Goal: Task Accomplishment & Management: Use online tool/utility

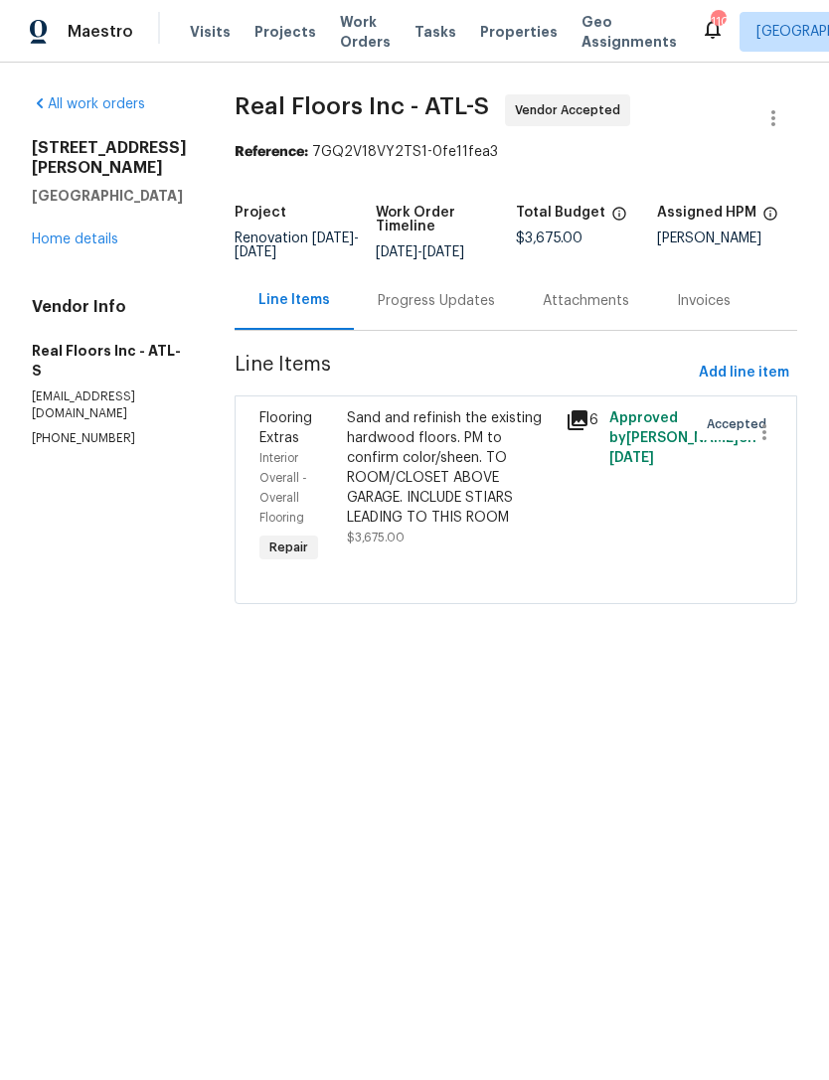
click at [478, 495] on div "Sand and refinish the existing hardwood floors. PM to confirm color/sheen. TO R…" at bounding box center [450, 467] width 207 height 119
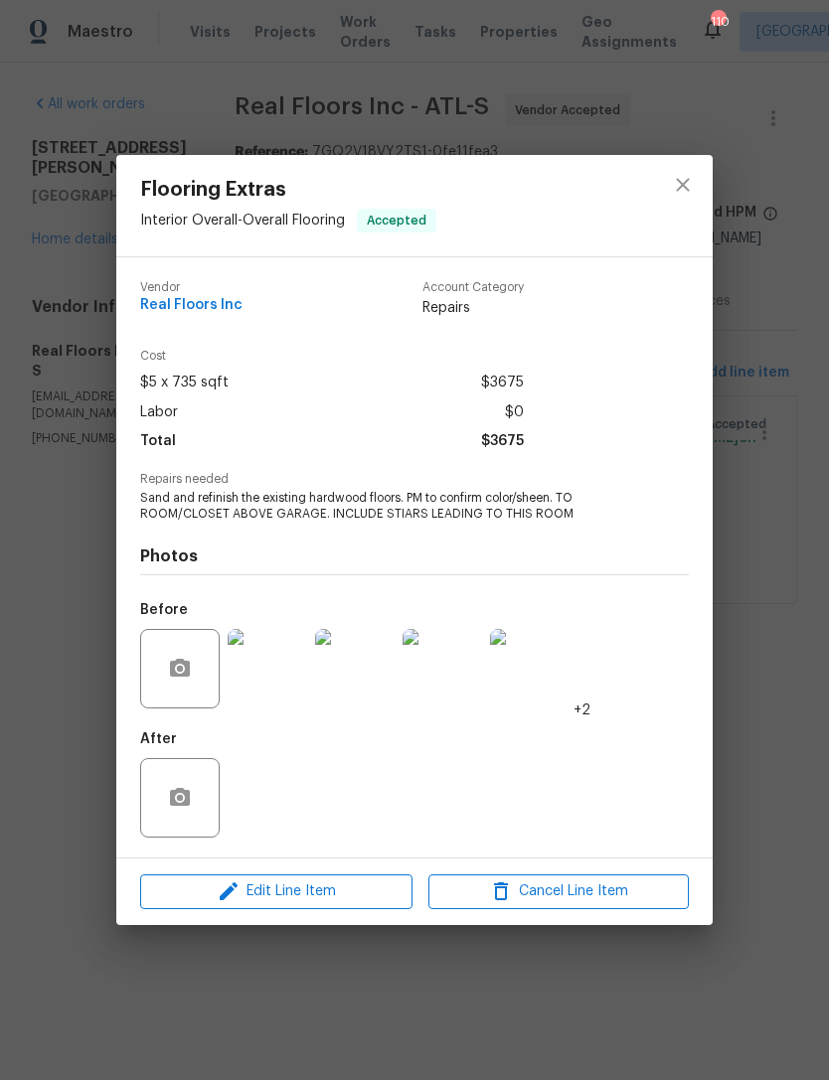
click at [288, 680] on img at bounding box center [268, 669] width 80 height 80
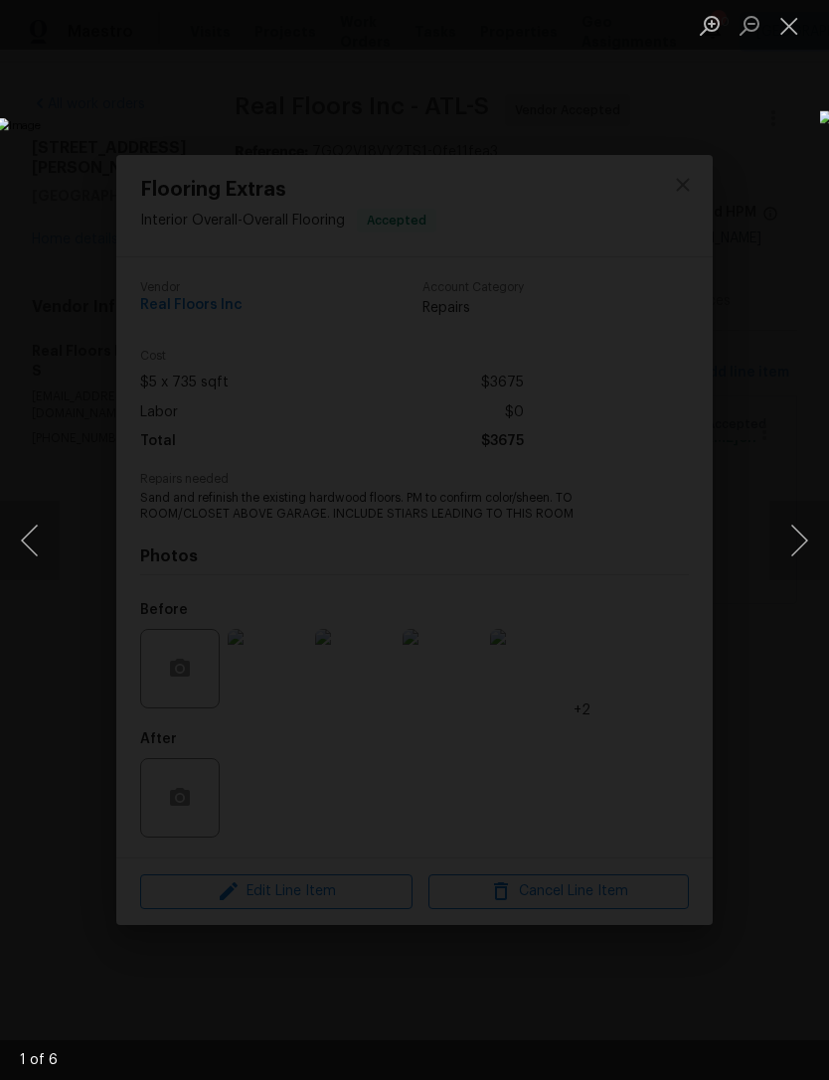
click at [798, 537] on button "Next image" at bounding box center [799, 541] width 60 height 80
click at [800, 535] on button "Next image" at bounding box center [799, 541] width 60 height 80
click at [790, 34] on button "Close lightbox" at bounding box center [789, 25] width 40 height 35
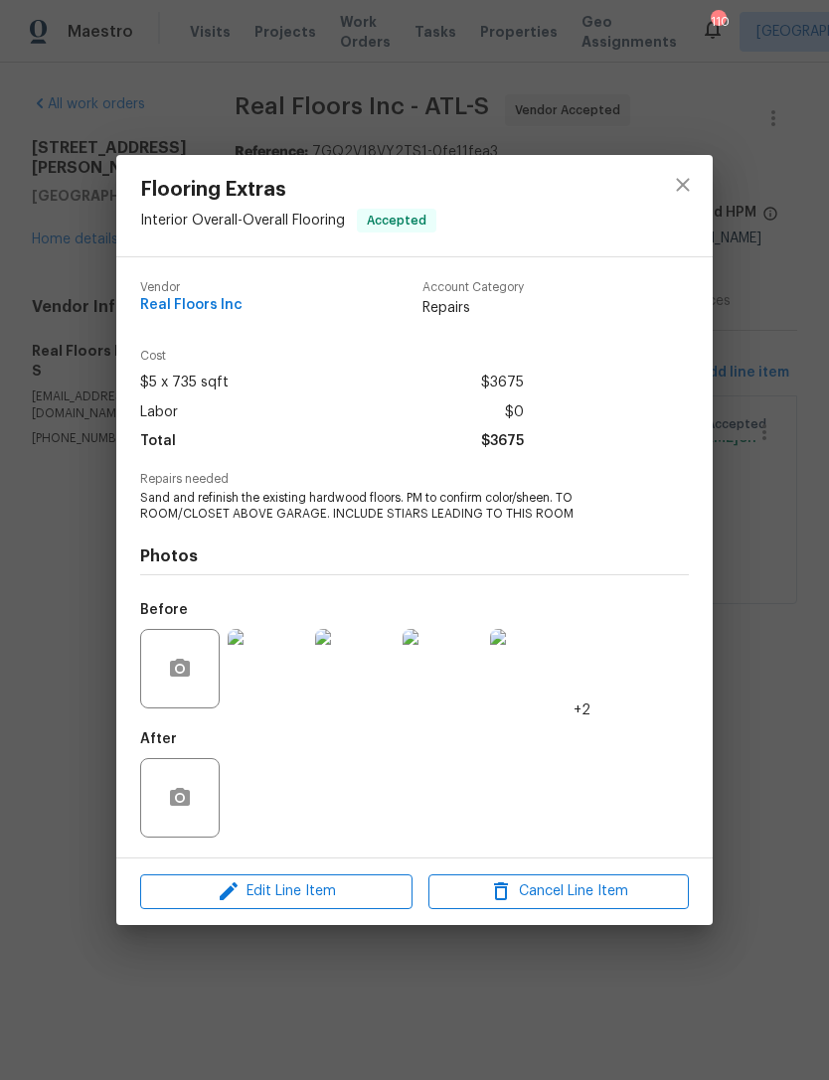
click at [280, 659] on img at bounding box center [268, 669] width 80 height 80
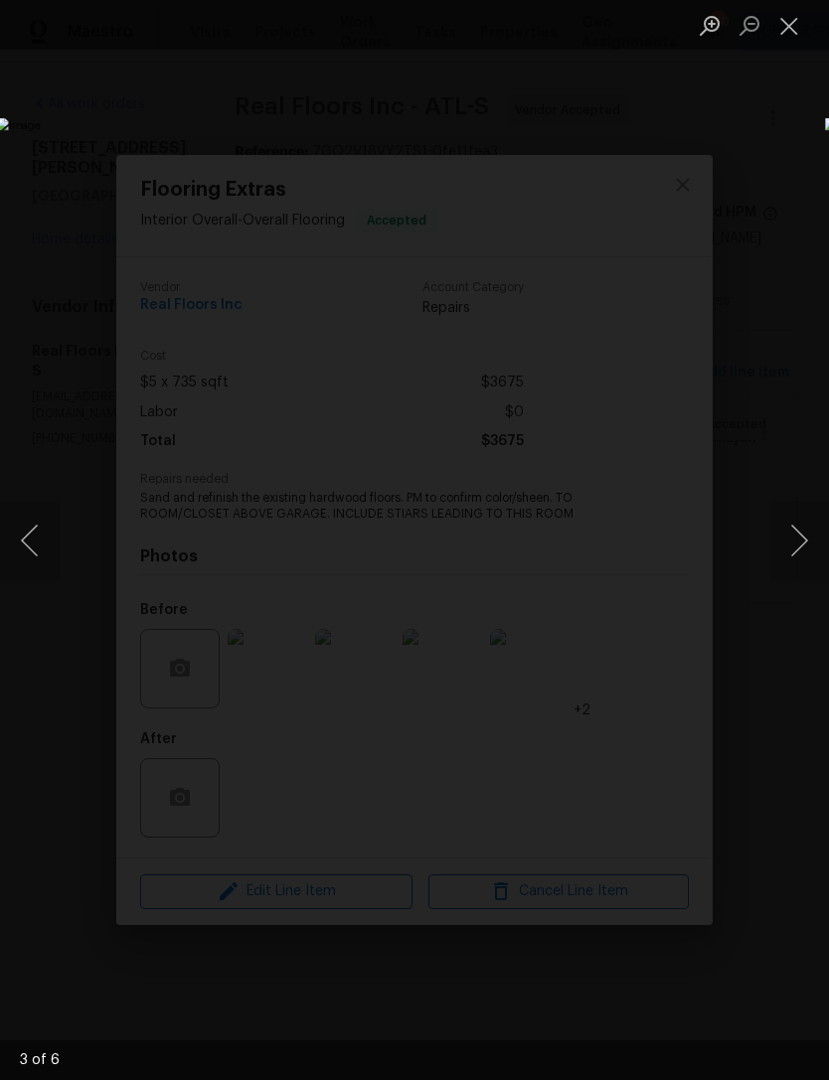
click at [780, 547] on button "Next image" at bounding box center [799, 541] width 60 height 80
click at [777, 534] on button "Next image" at bounding box center [799, 541] width 60 height 80
click at [784, 531] on button "Next image" at bounding box center [799, 541] width 60 height 80
click at [785, 540] on button "Next image" at bounding box center [799, 541] width 60 height 80
click at [793, 546] on button "Next image" at bounding box center [799, 541] width 60 height 80
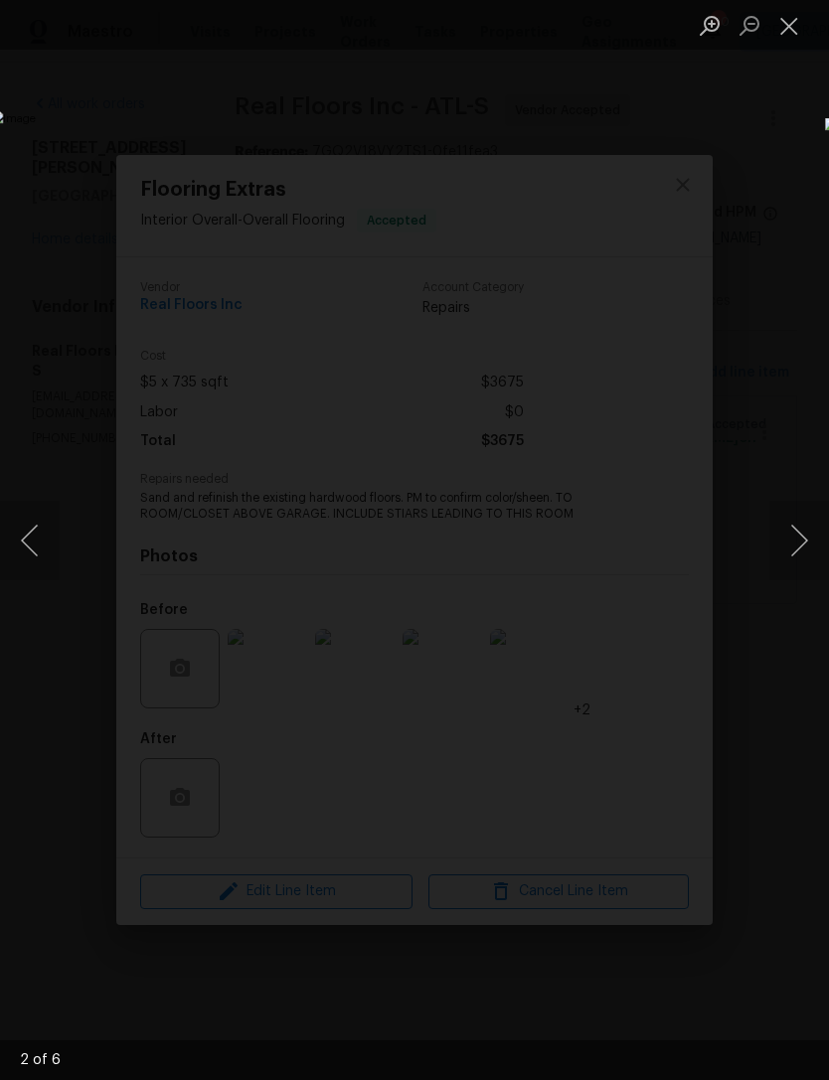
click at [793, 541] on button "Next image" at bounding box center [799, 541] width 60 height 80
click at [799, 545] on button "Next image" at bounding box center [799, 541] width 60 height 80
click at [797, 529] on button "Next image" at bounding box center [799, 541] width 60 height 80
click at [787, 527] on button "Next image" at bounding box center [799, 541] width 60 height 80
click at [788, 541] on button "Next image" at bounding box center [799, 541] width 60 height 80
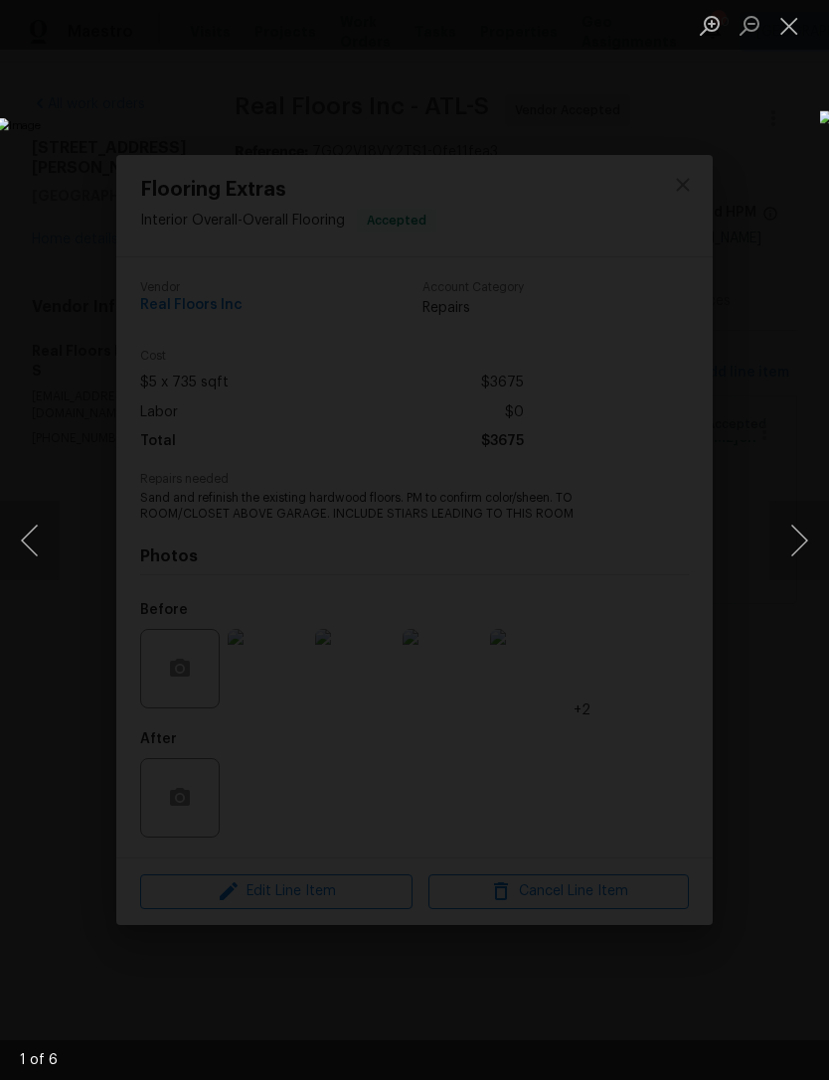
click at [782, 528] on button "Next image" at bounding box center [799, 541] width 60 height 80
click at [778, 532] on button "Next image" at bounding box center [799, 541] width 60 height 80
click at [779, 565] on button "Next image" at bounding box center [799, 541] width 60 height 80
click at [798, 542] on button "Next image" at bounding box center [799, 541] width 60 height 80
click at [796, 539] on button "Next image" at bounding box center [799, 541] width 60 height 80
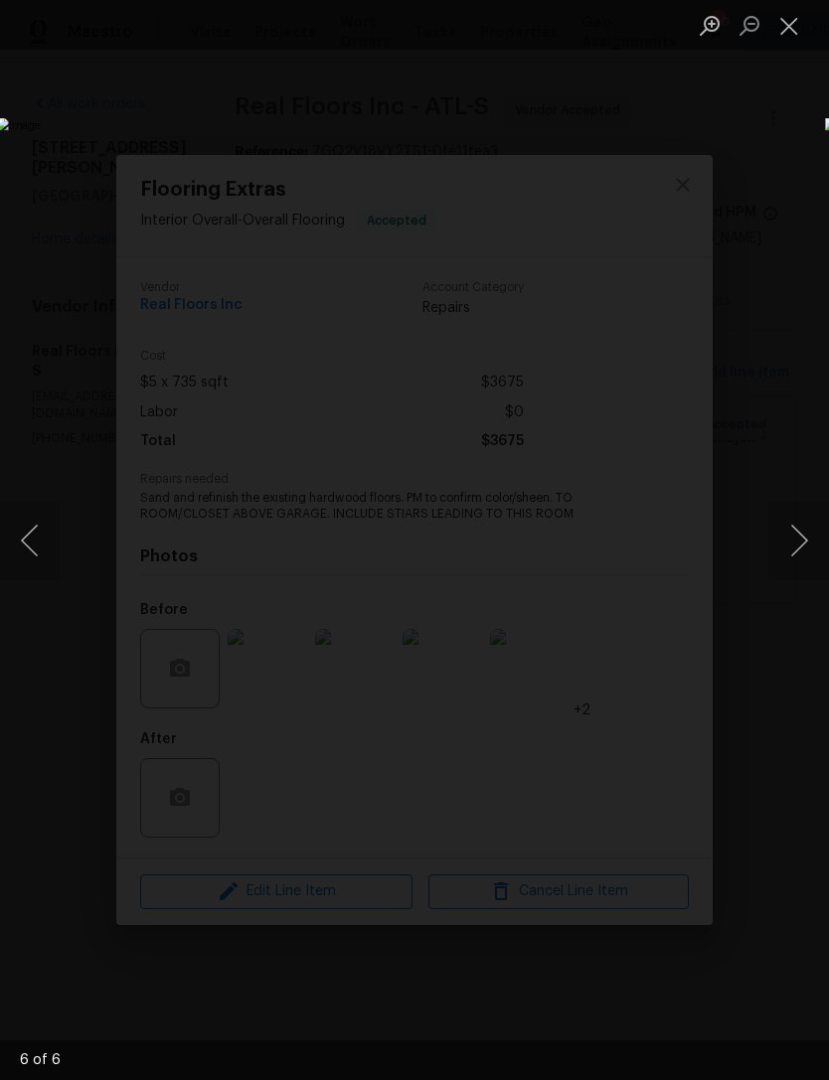
click at [788, 565] on button "Next image" at bounding box center [799, 541] width 60 height 80
click at [791, 558] on button "Next image" at bounding box center [799, 541] width 60 height 80
click at [780, 43] on button "Close lightbox" at bounding box center [789, 25] width 40 height 35
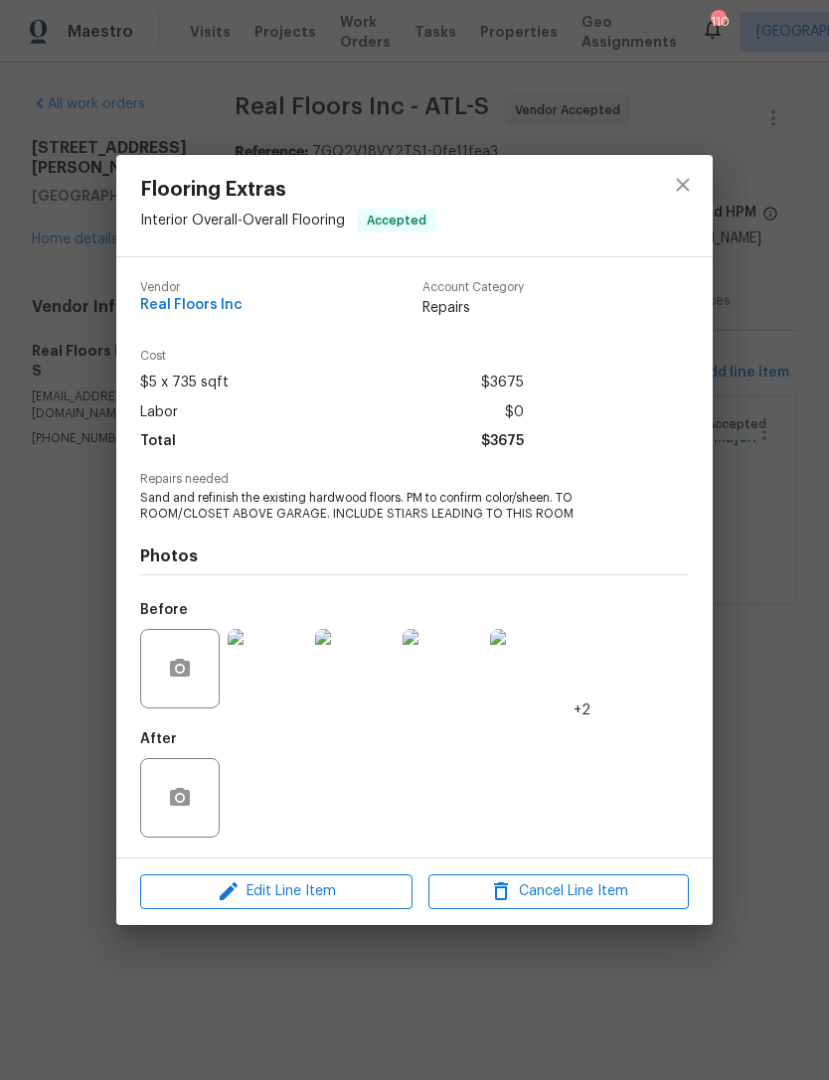
click at [538, 690] on img at bounding box center [530, 669] width 80 height 80
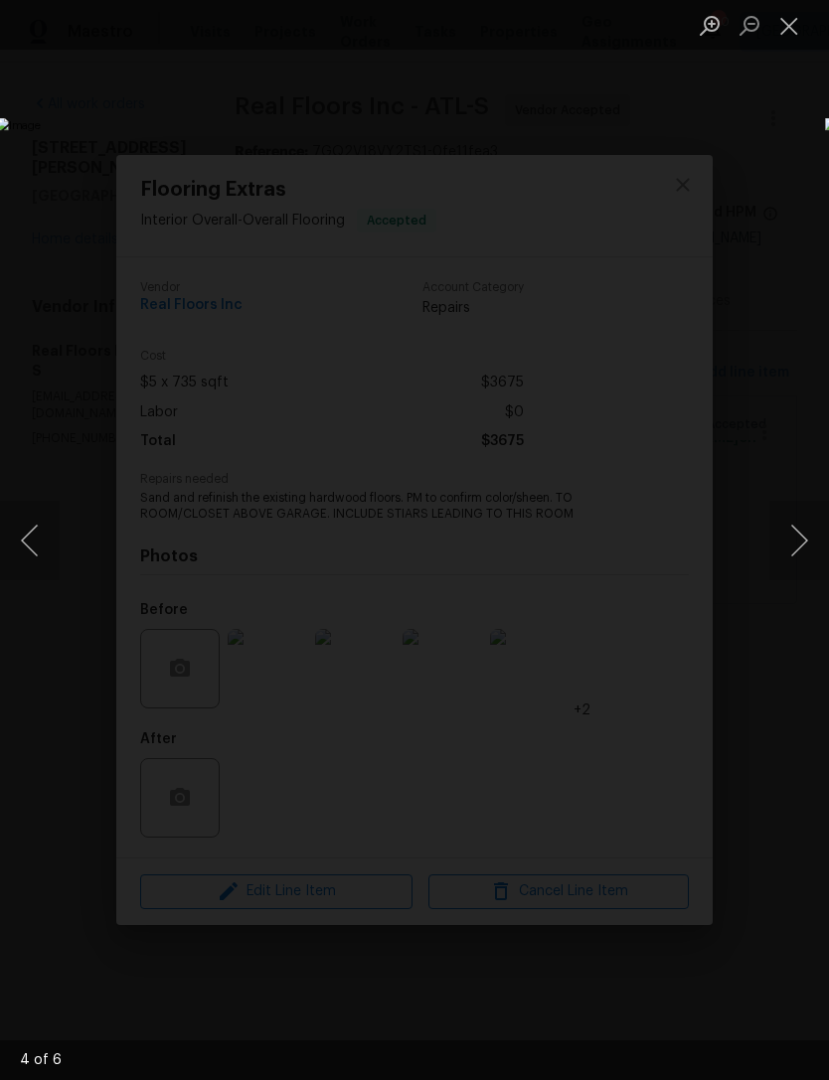
click at [776, 530] on button "Next image" at bounding box center [799, 541] width 60 height 80
click at [800, 536] on button "Next image" at bounding box center [799, 541] width 60 height 80
click at [791, 534] on button "Next image" at bounding box center [799, 541] width 60 height 80
click at [790, 542] on button "Next image" at bounding box center [799, 541] width 60 height 80
click at [788, 537] on button "Next image" at bounding box center [799, 541] width 60 height 80
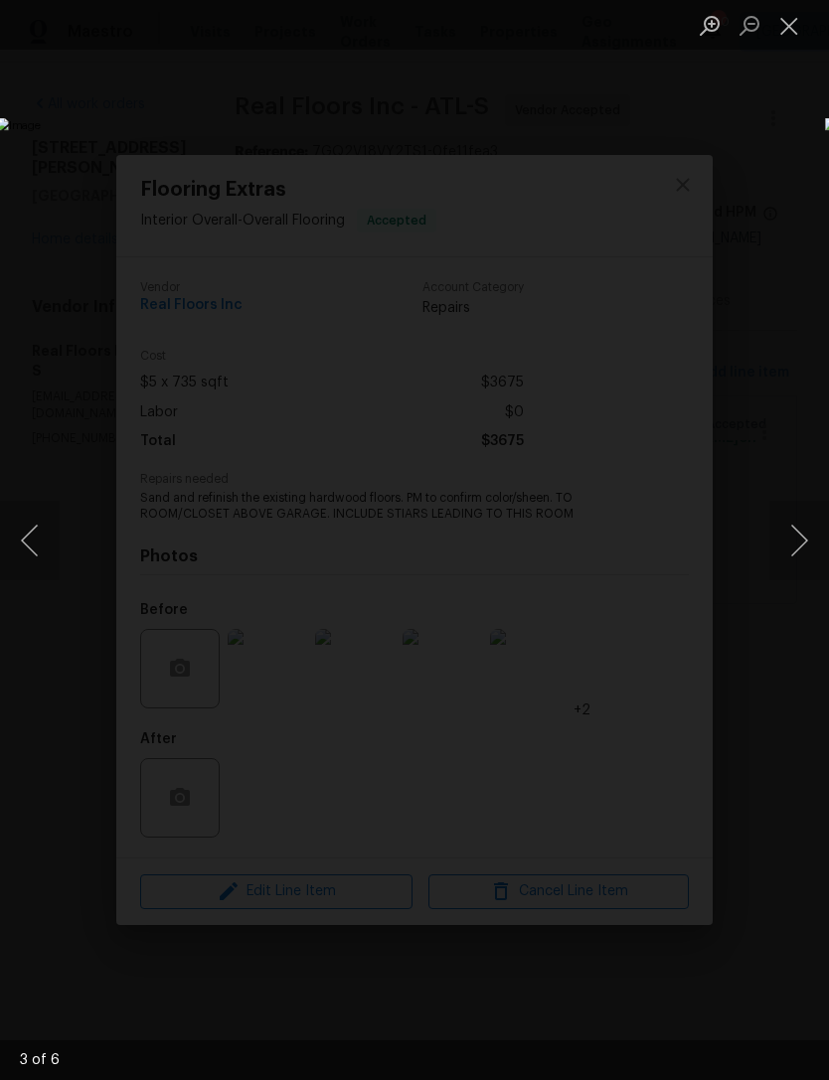
click at [788, 537] on button "Next image" at bounding box center [799, 541] width 60 height 80
click at [783, 544] on button "Next image" at bounding box center [799, 541] width 60 height 80
click at [791, 547] on button "Next image" at bounding box center [799, 541] width 60 height 80
click at [785, 548] on button "Next image" at bounding box center [799, 541] width 60 height 80
click at [784, 553] on button "Next image" at bounding box center [799, 541] width 60 height 80
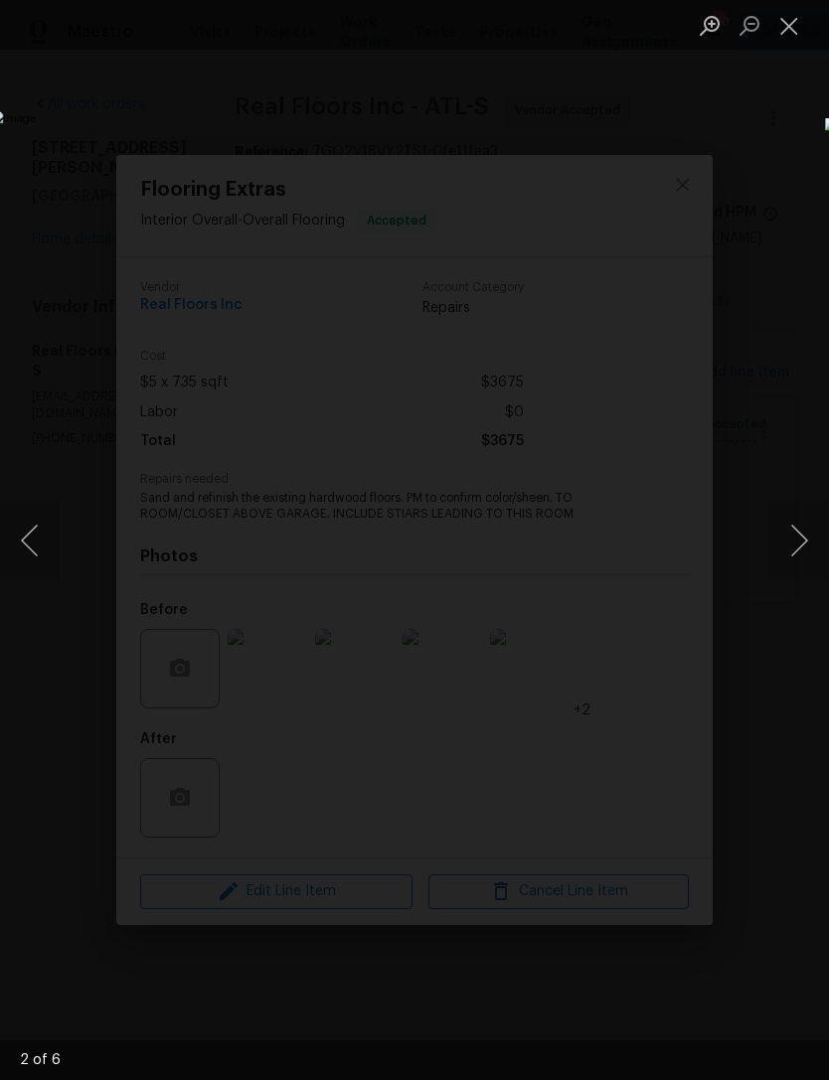
click at [785, 545] on button "Next image" at bounding box center [799, 541] width 60 height 80
click at [781, 545] on button "Next image" at bounding box center [799, 541] width 60 height 80
click at [797, 533] on button "Next image" at bounding box center [799, 541] width 60 height 80
click at [798, 525] on button "Next image" at bounding box center [799, 541] width 60 height 80
click at [794, 531] on button "Next image" at bounding box center [799, 541] width 60 height 80
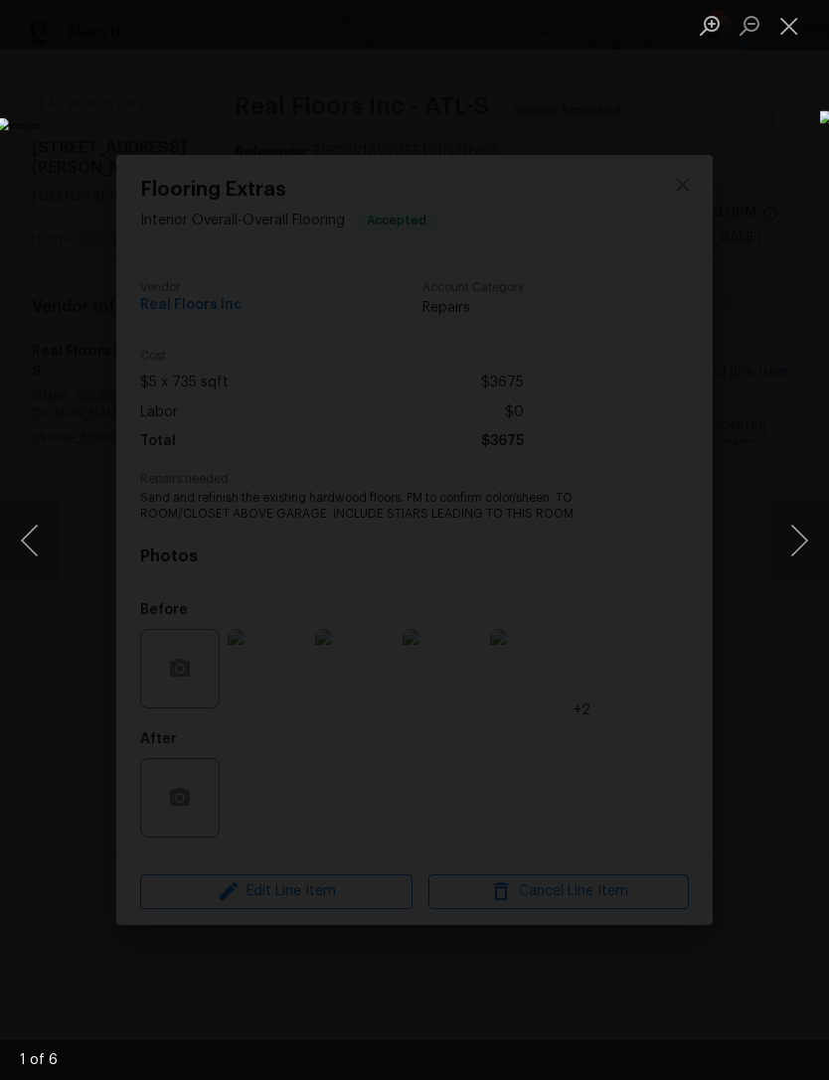
click at [789, 29] on button "Close lightbox" at bounding box center [789, 25] width 40 height 35
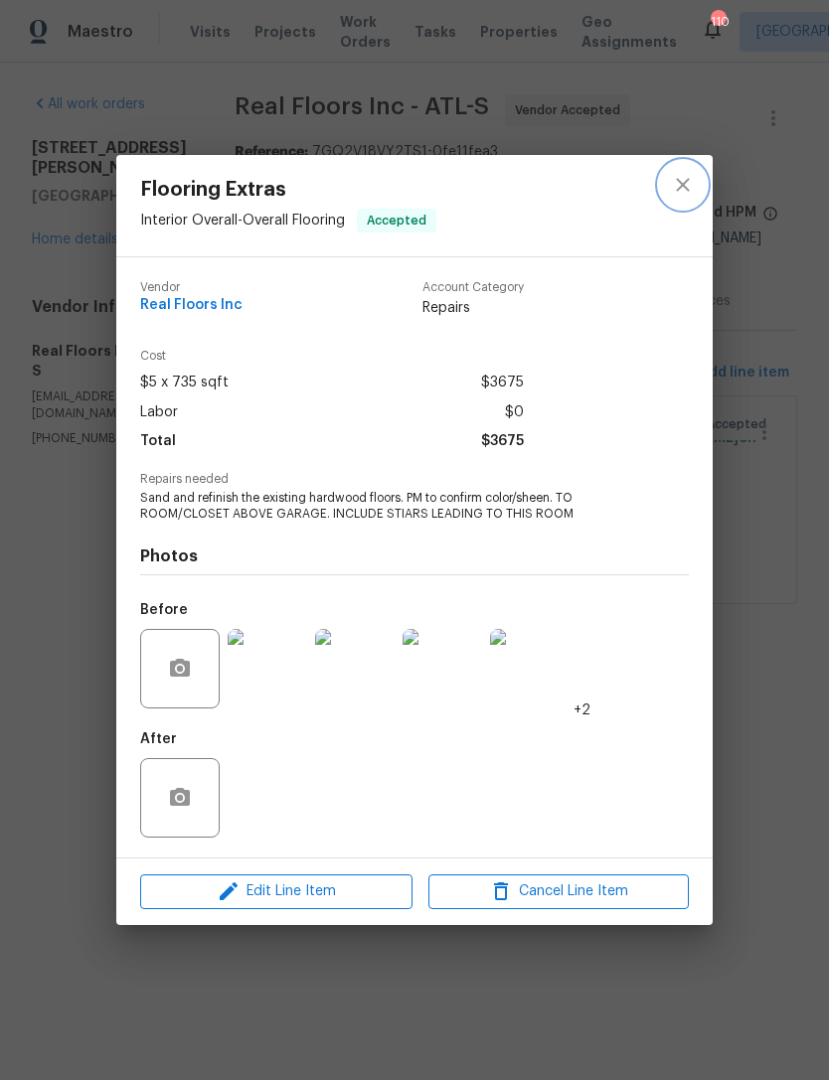
click at [684, 179] on icon "close" at bounding box center [683, 185] width 24 height 24
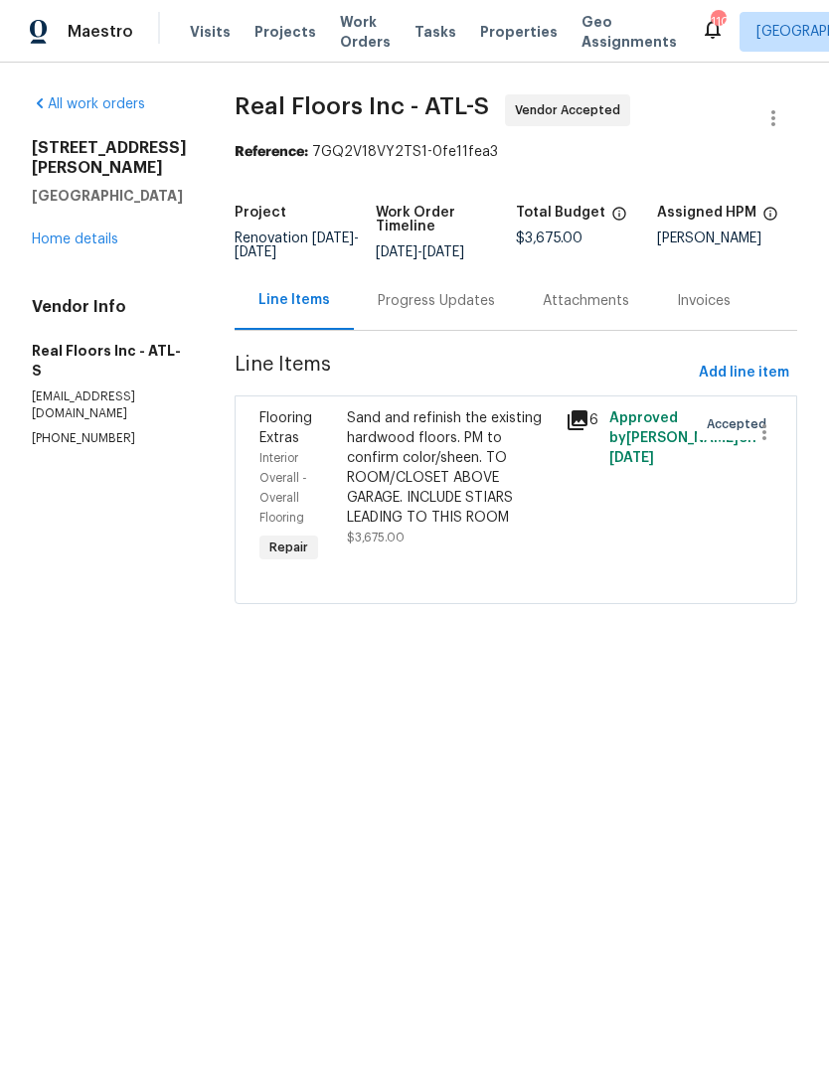
click at [85, 233] on link "Home details" at bounding box center [75, 240] width 86 height 14
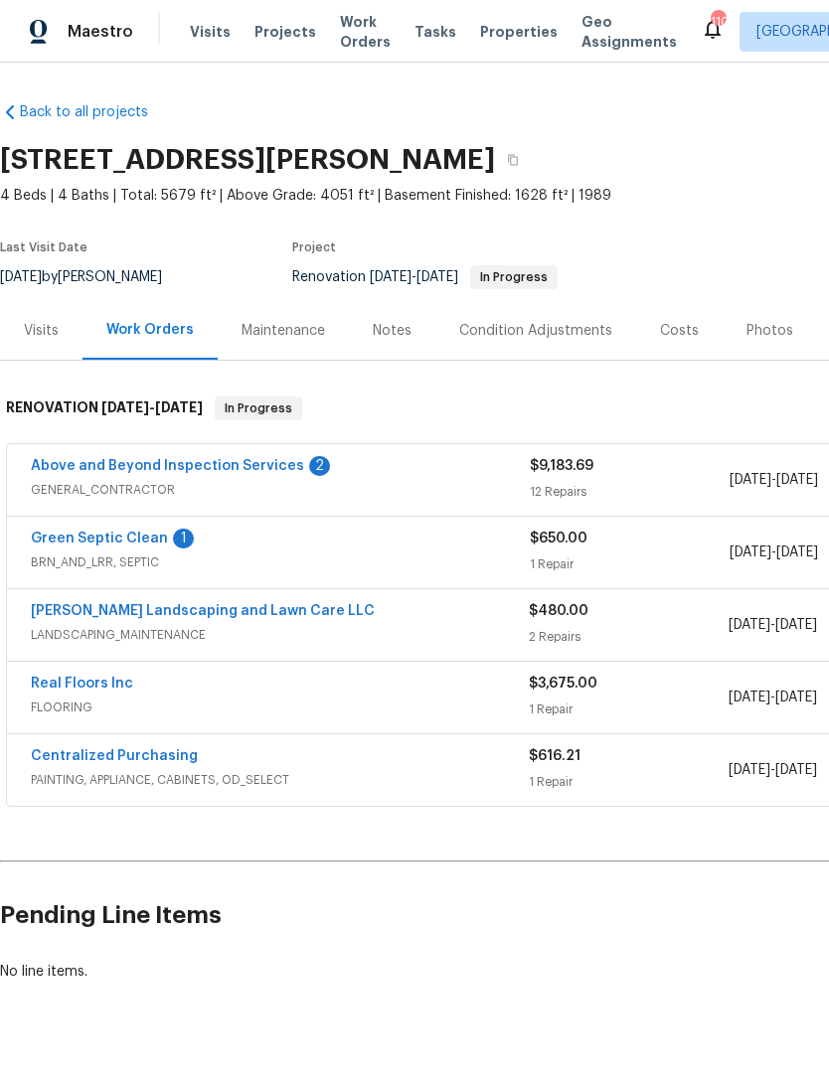
click at [383, 345] on div "Notes" at bounding box center [392, 330] width 86 height 59
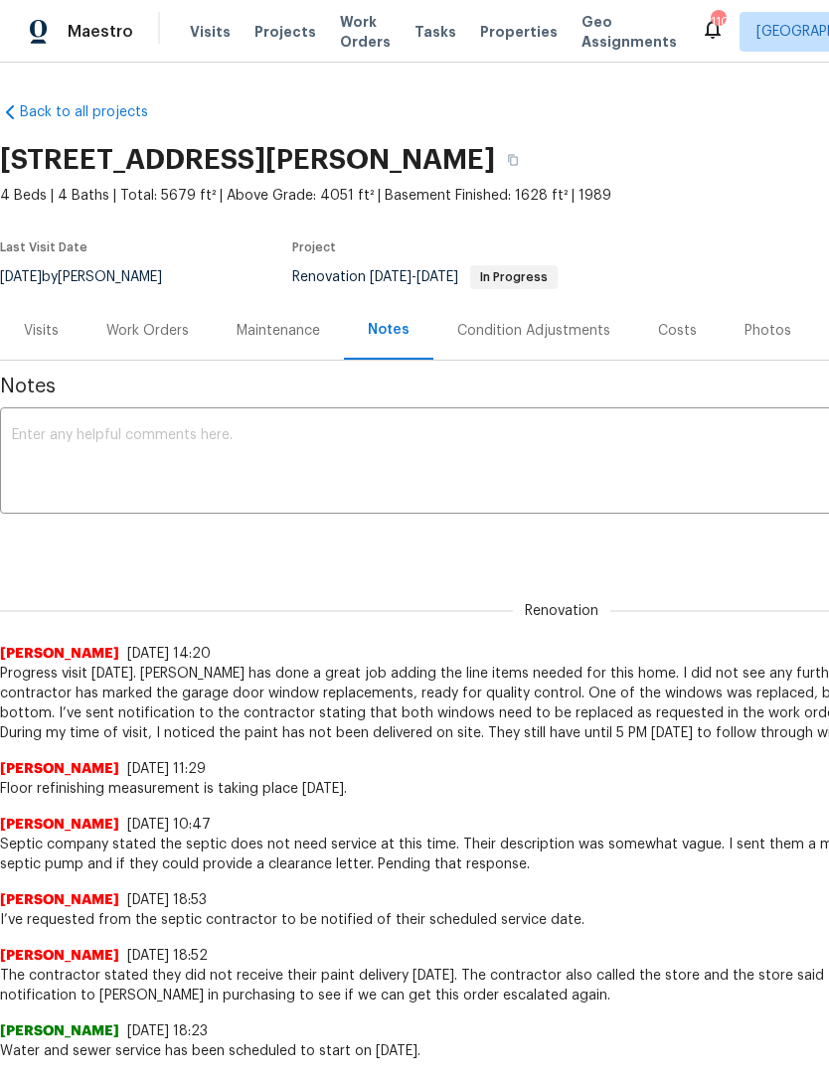
click at [167, 331] on div "Work Orders" at bounding box center [147, 331] width 82 height 20
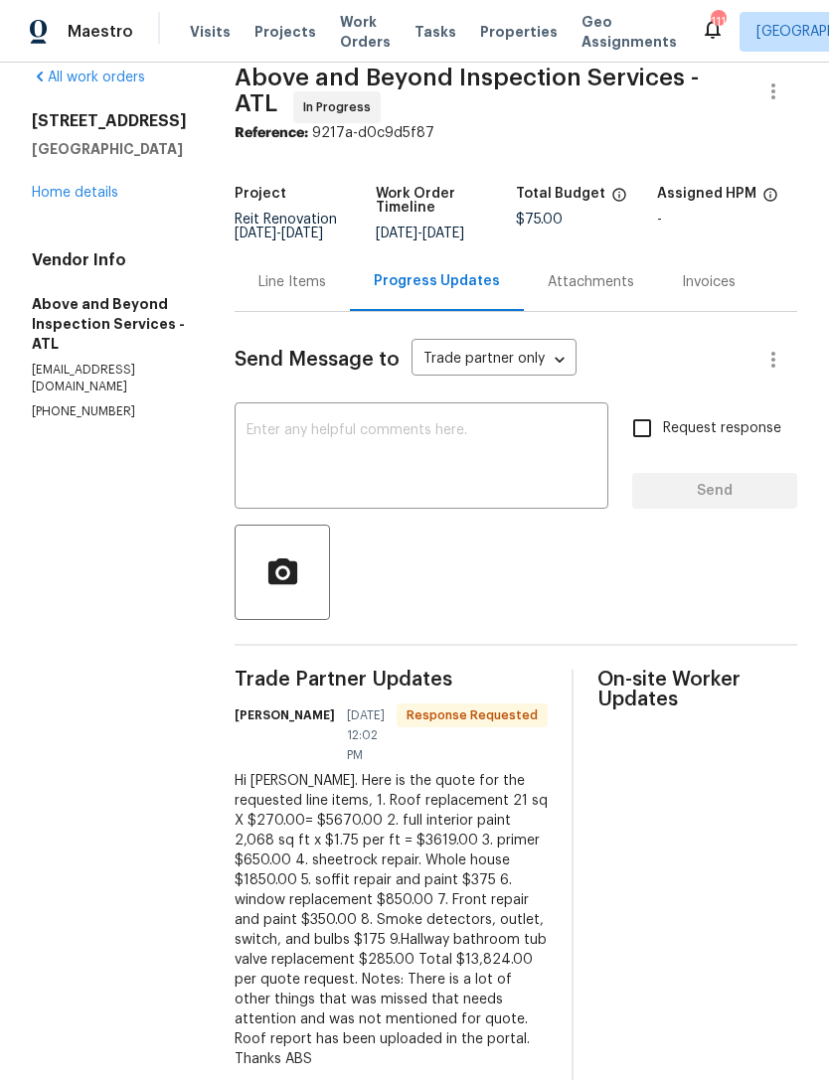
scroll to position [26, 0]
click at [106, 190] on link "Home details" at bounding box center [75, 194] width 86 height 14
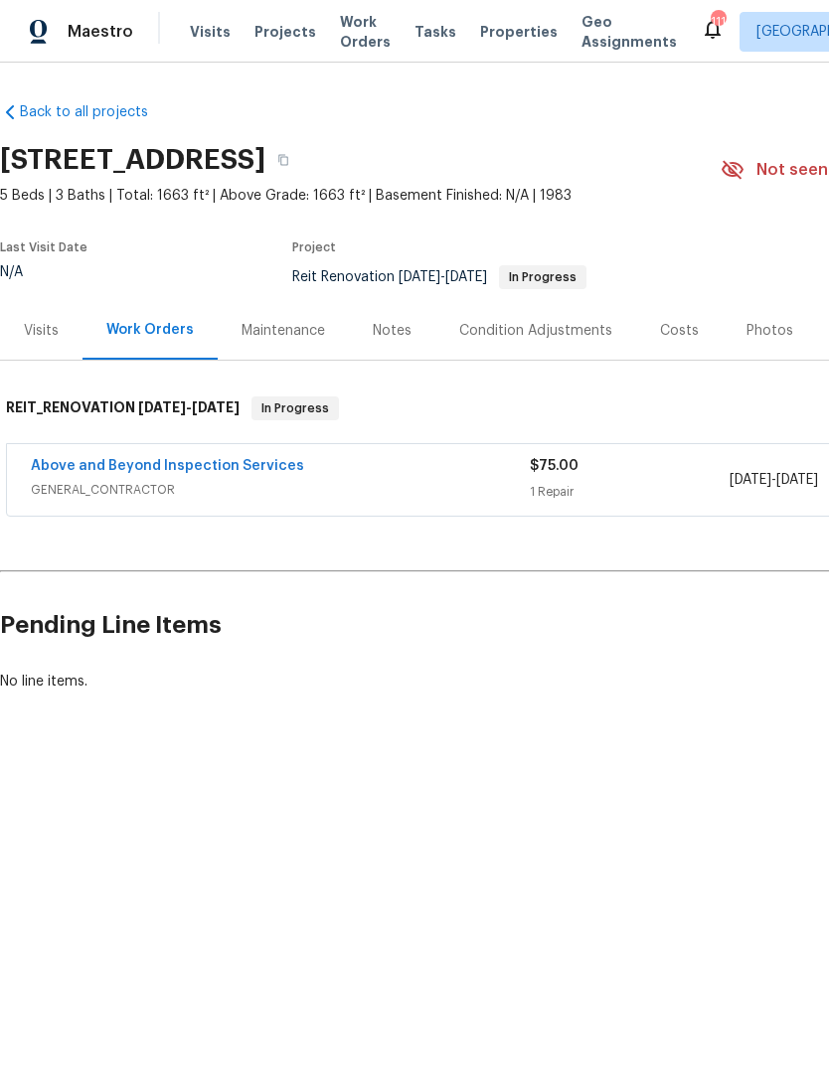
click at [245, 459] on link "Above and Beyond Inspection Services" at bounding box center [167, 466] width 273 height 14
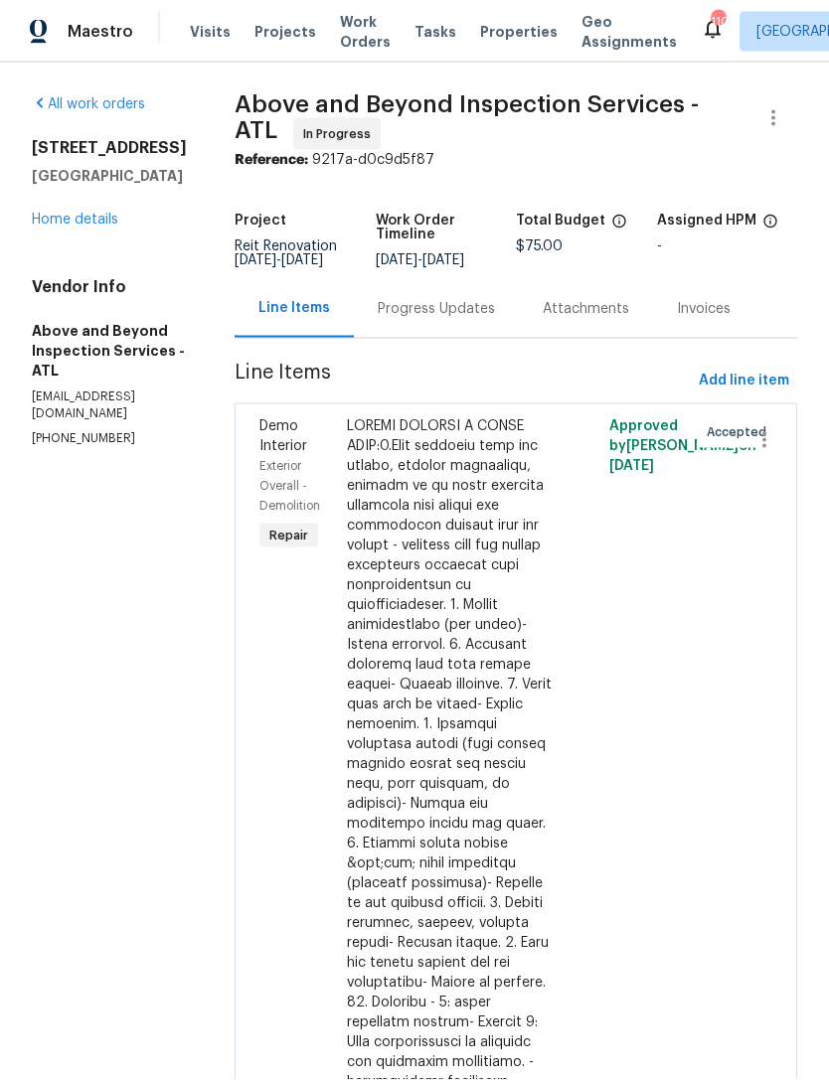
scroll to position [47, 0]
click at [481, 299] on div "Progress Updates" at bounding box center [436, 309] width 117 height 20
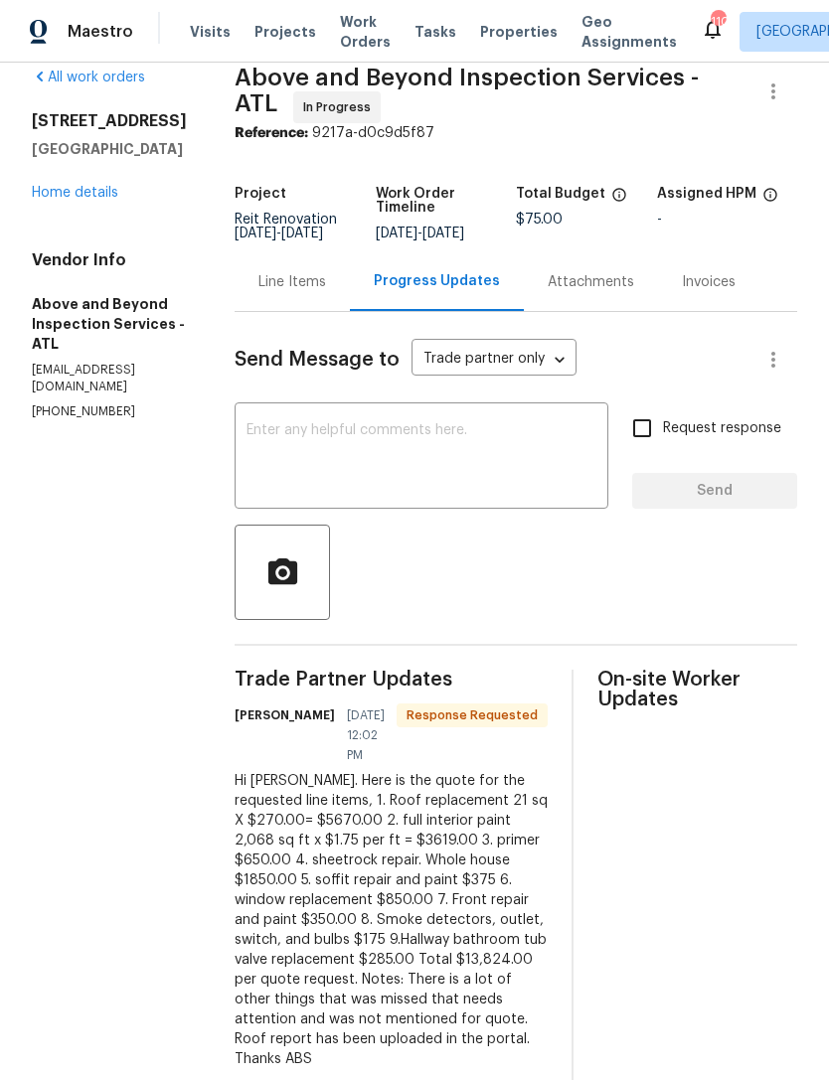
scroll to position [26, 0]
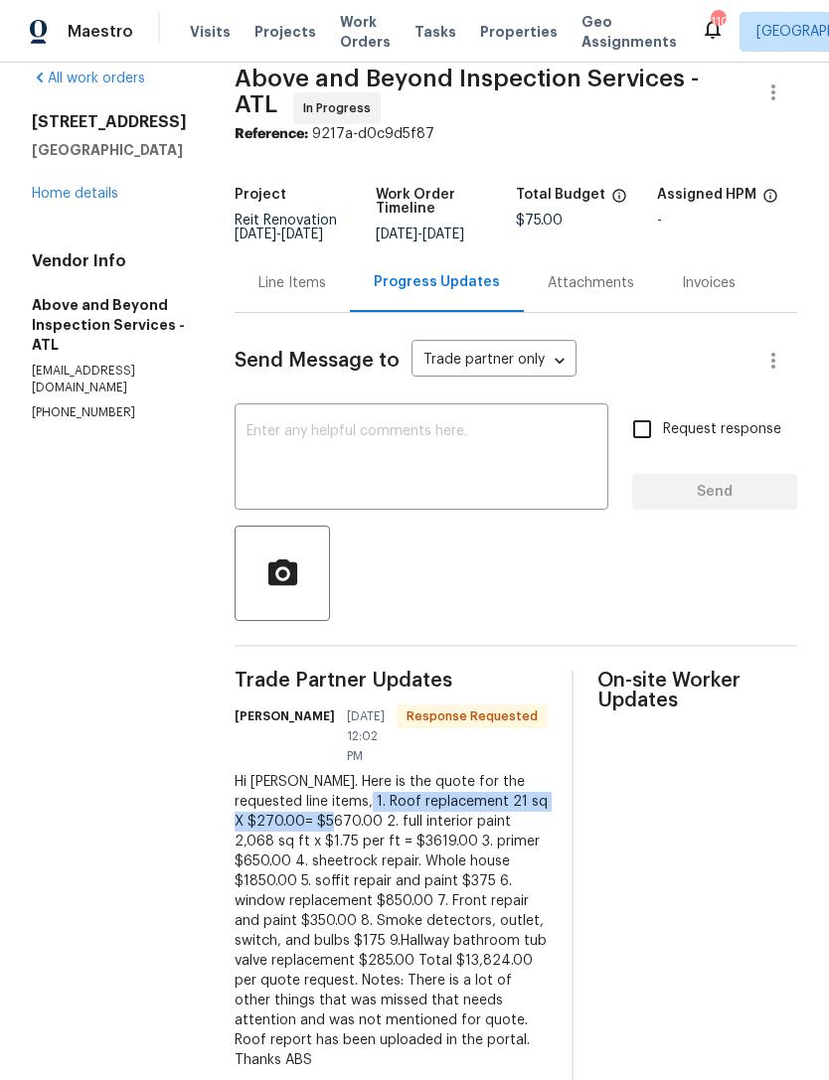
copy div "Roof replacement 21 sq X $270.00= $5670.00"
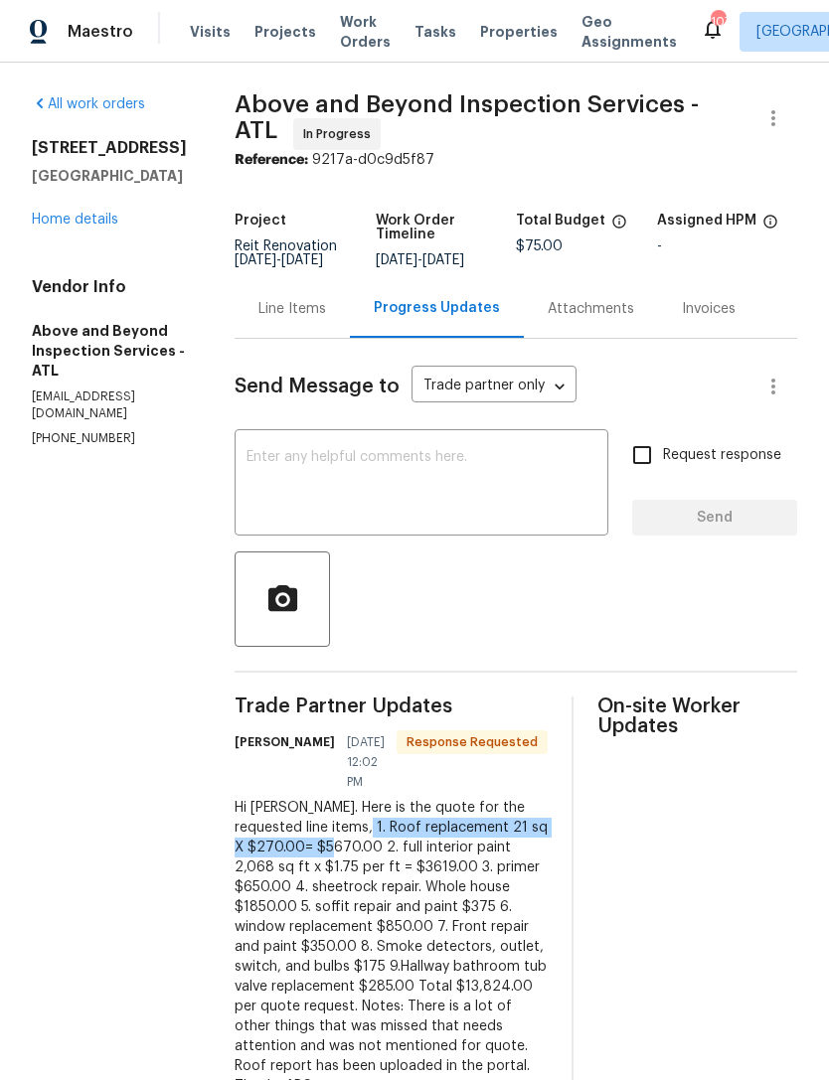
scroll to position [64, 0]
click at [80, 140] on div "2756 Del Ridge Dr Douglasville, GA 30135 Home details" at bounding box center [109, 183] width 155 height 91
click at [86, 138] on div "2756 Del Ridge Dr Douglasville, GA 30135 Home details" at bounding box center [109, 183] width 155 height 91
click at [81, 166] on h5 "Douglasville, GA 30135" at bounding box center [109, 176] width 155 height 20
click at [67, 140] on div "2756 Del Ridge Dr Douglasville, GA 30135 Home details" at bounding box center [109, 183] width 155 height 91
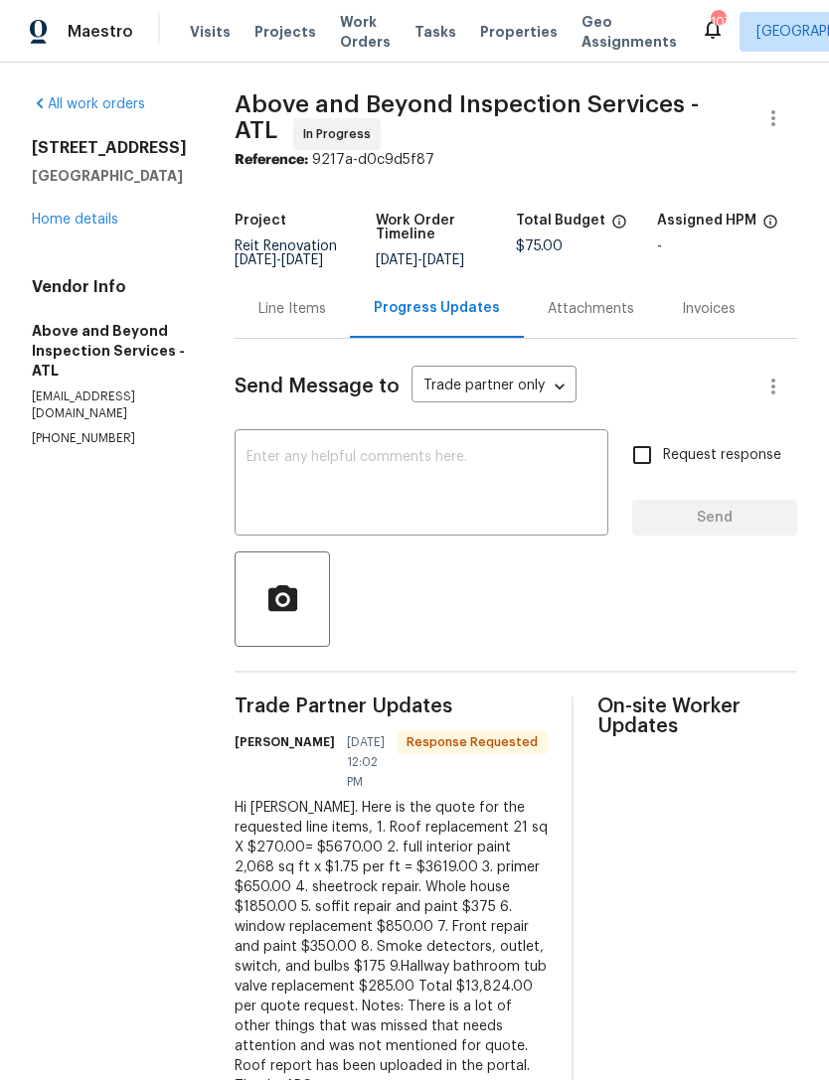
scroll to position [0, 0]
click at [92, 213] on link "Home details" at bounding box center [75, 220] width 86 height 14
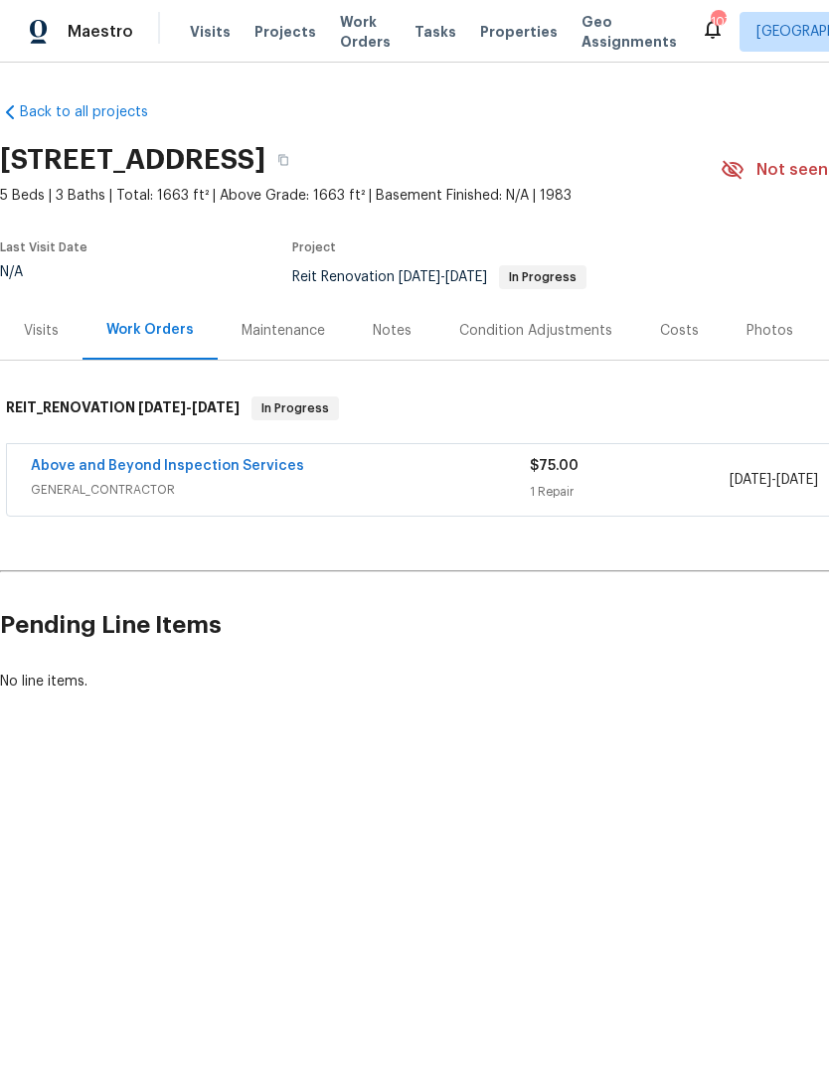
click at [177, 472] on link "Above and Beyond Inspection Services" at bounding box center [167, 466] width 273 height 14
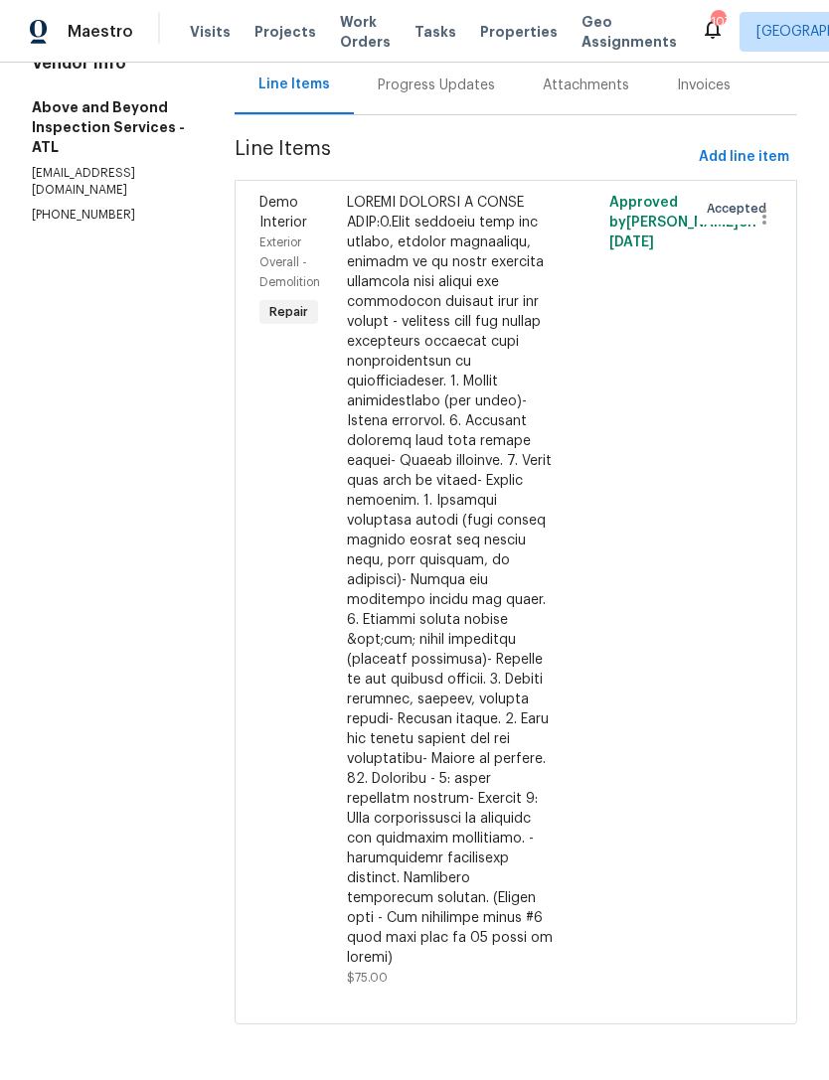
scroll to position [253, 0]
click at [520, 608] on div at bounding box center [450, 580] width 207 height 775
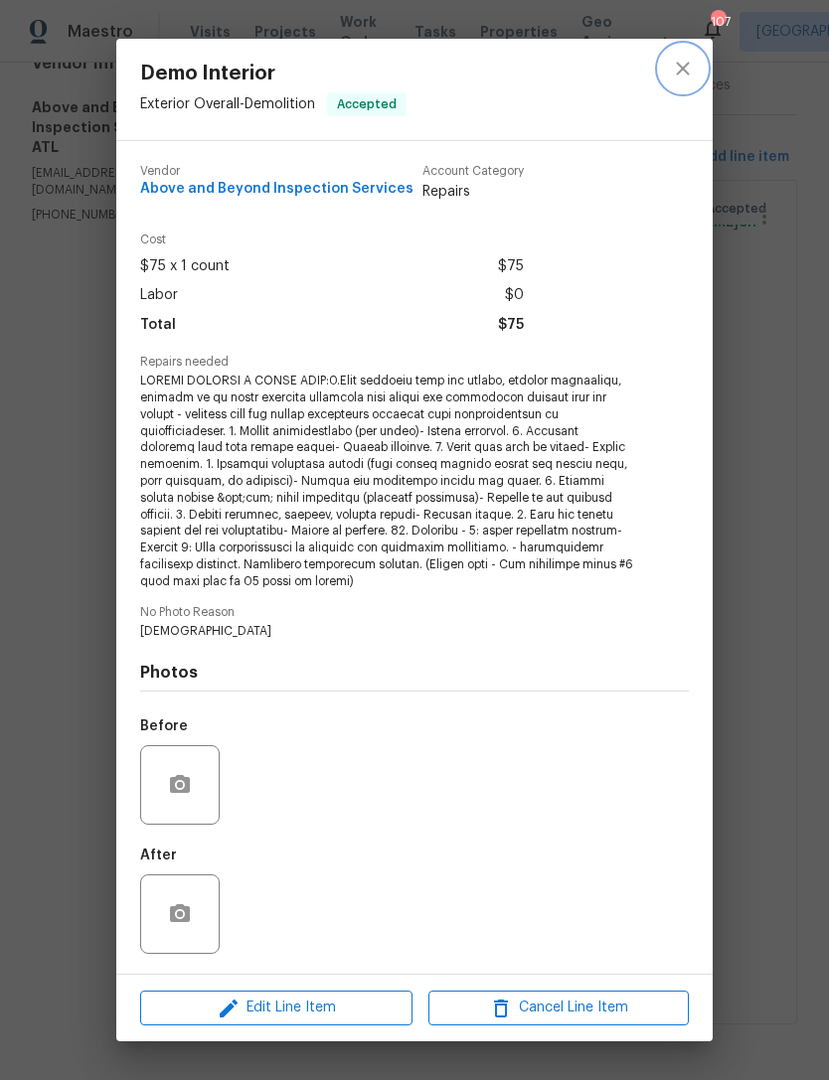
click at [688, 68] on icon "close" at bounding box center [683, 69] width 24 height 24
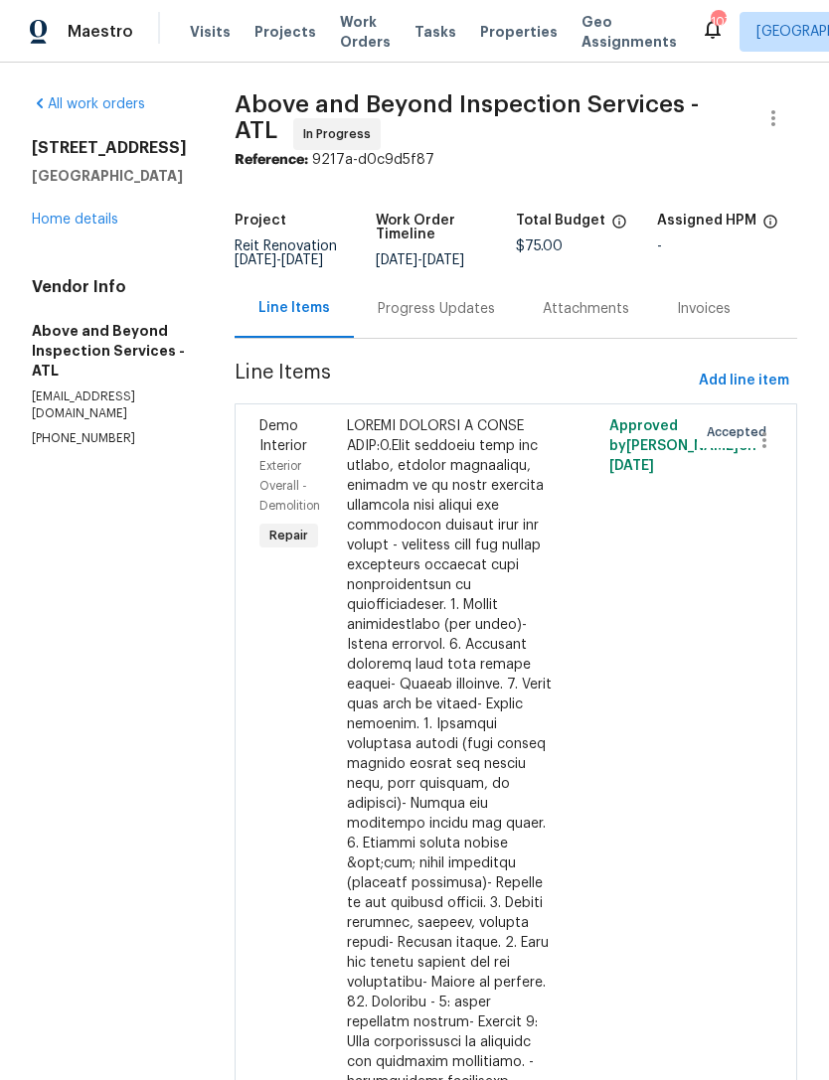
scroll to position [0, 0]
click at [83, 223] on link "Home details" at bounding box center [75, 220] width 86 height 14
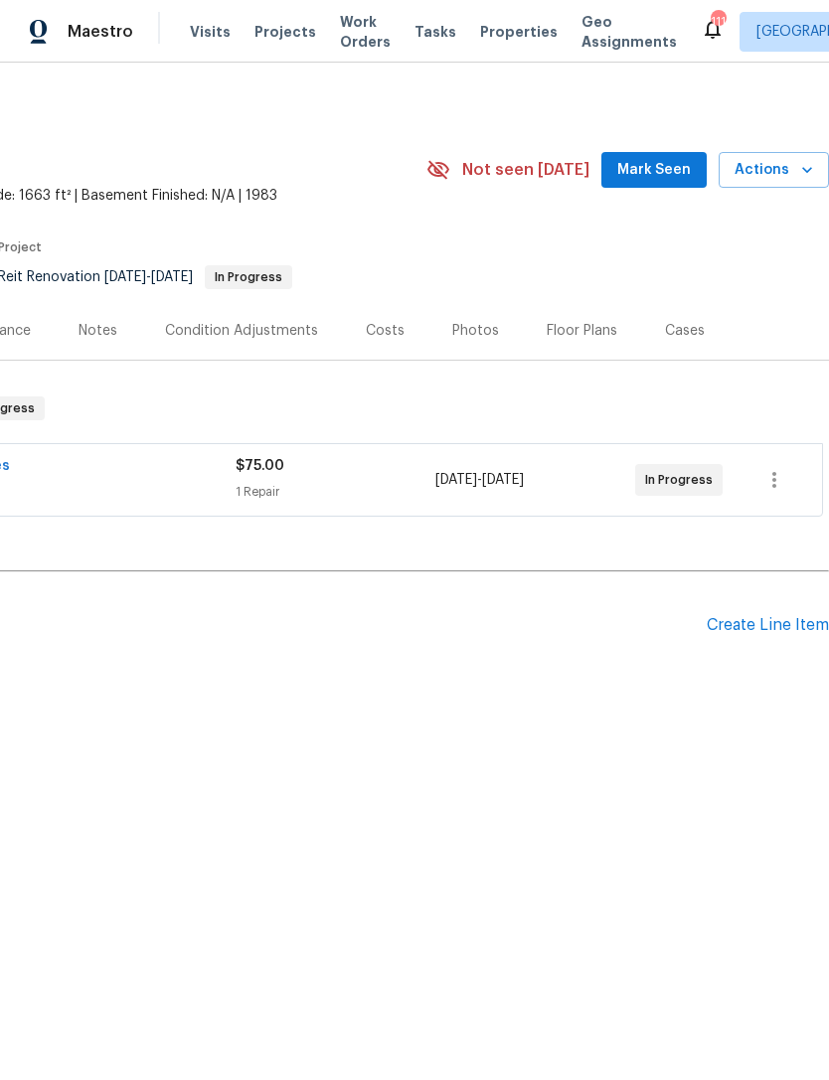
scroll to position [0, 294]
click at [758, 627] on div "Create Line Item" at bounding box center [768, 625] width 122 height 19
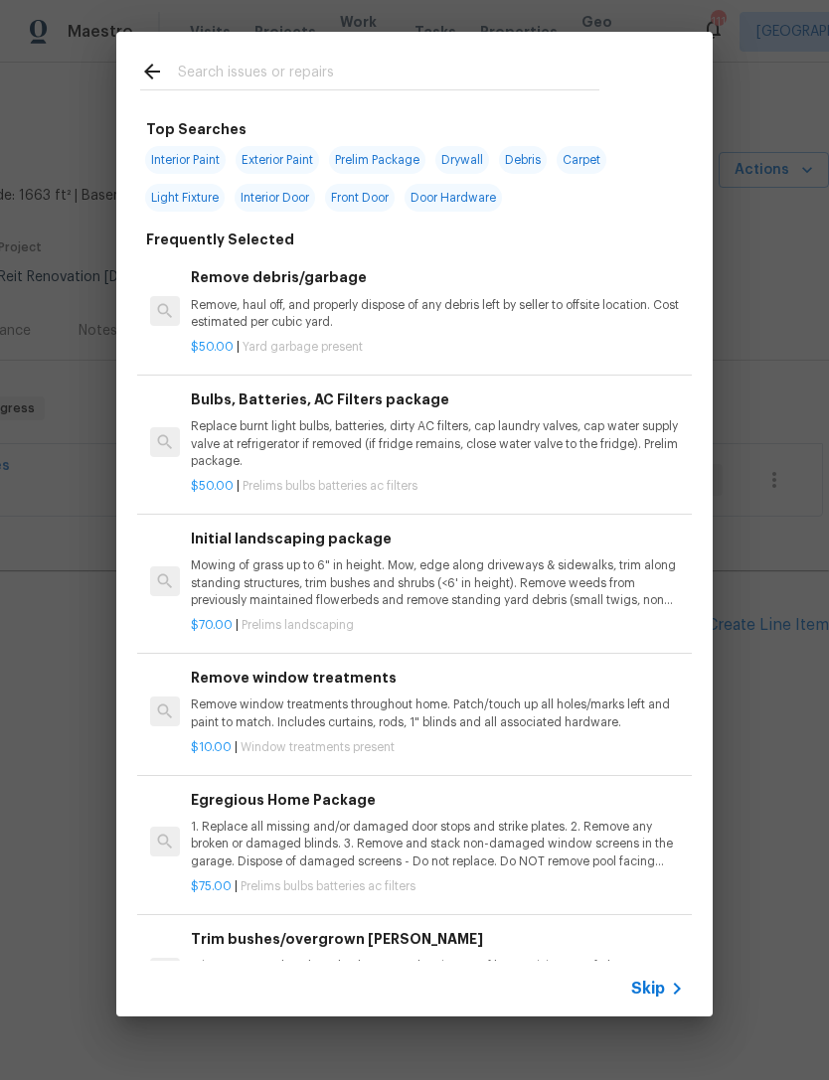
click at [337, 66] on input "text" at bounding box center [388, 75] width 421 height 30
type input "Organi"
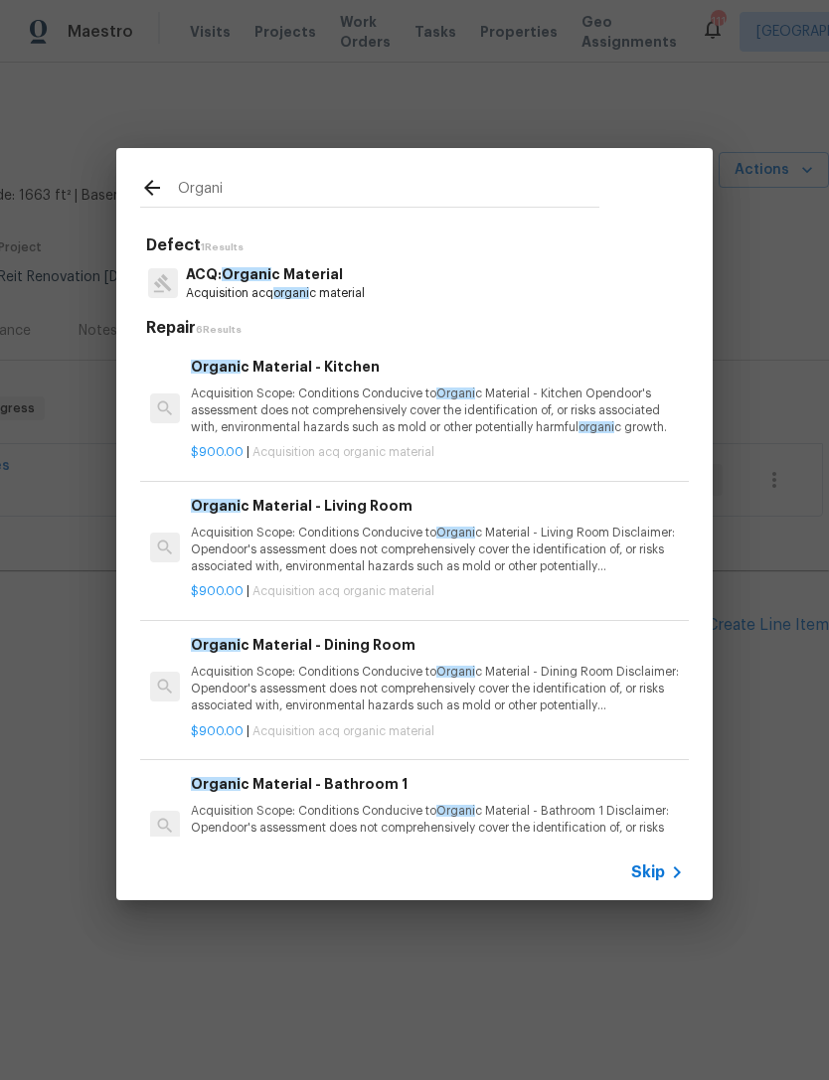
scroll to position [0, 0]
click at [353, 522] on div "Organi c Material - Living Room Acquisition Scope: Conditions Conducive to Orga…" at bounding box center [437, 535] width 493 height 81
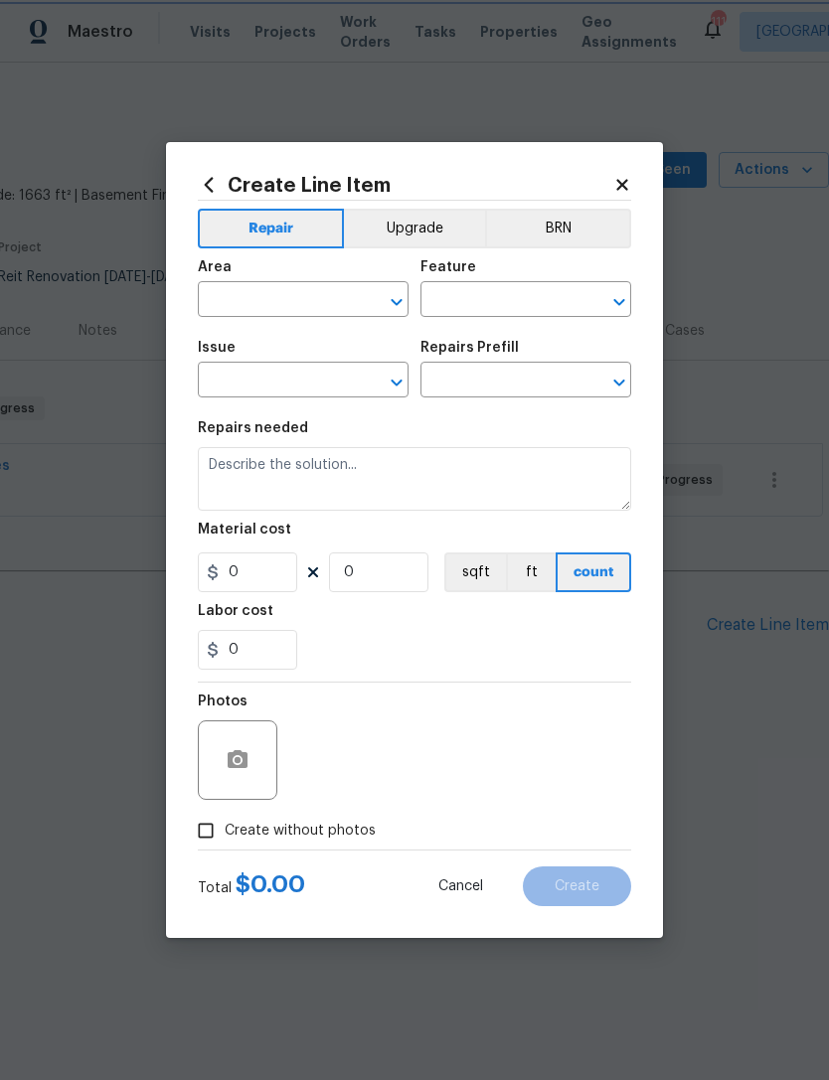
type input "Acquisition"
type input "ACQ: Organic Material"
type input "Organic Material - Living Room $900.00"
type textarea "Acquisition Scope: Conditions Conducive to Organic Material - Living Room Discl…"
type input "900"
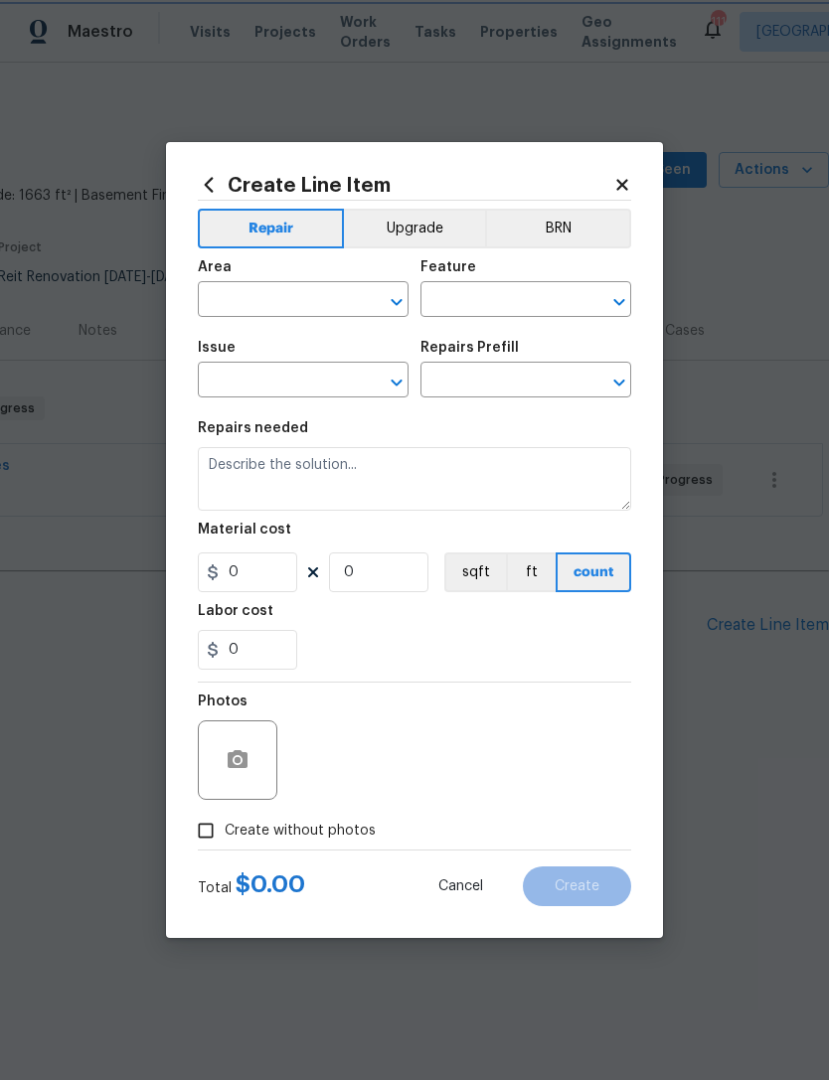
type input "1"
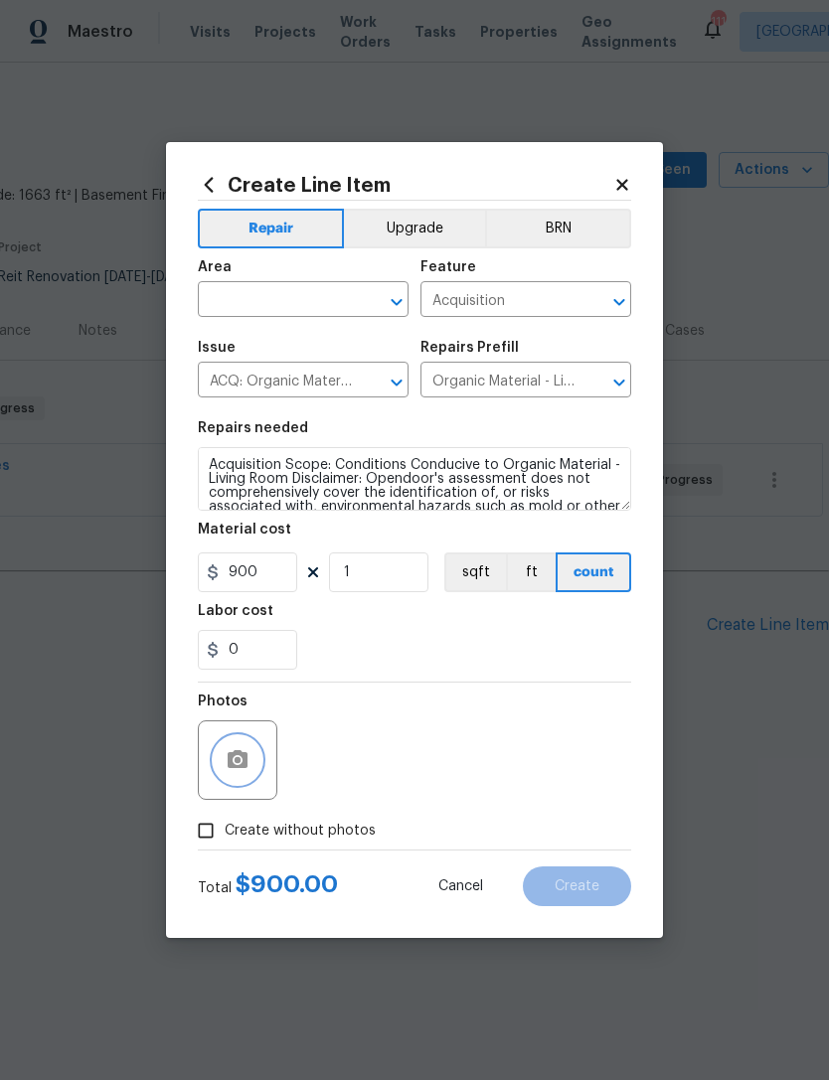
click at [241, 772] on icon "button" at bounding box center [238, 760] width 24 height 24
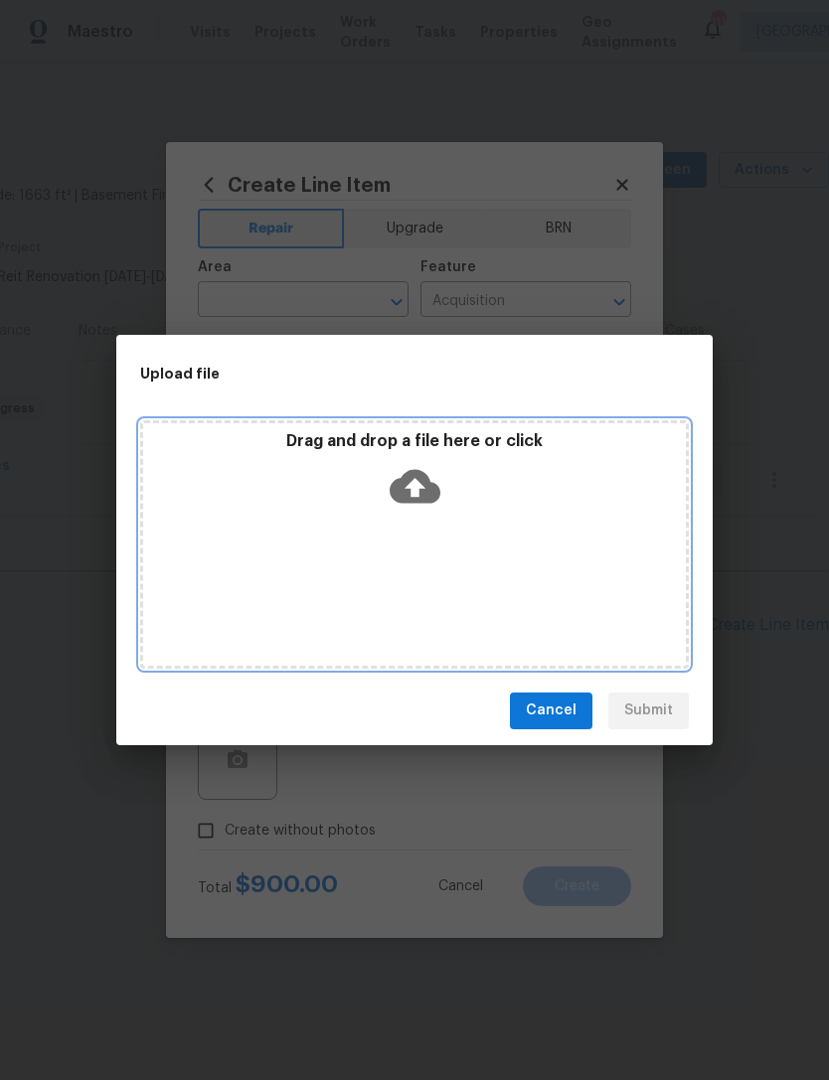
click at [425, 495] on icon at bounding box center [415, 486] width 51 height 34
click at [418, 487] on icon at bounding box center [415, 486] width 51 height 51
